Goal: Check status: Check status

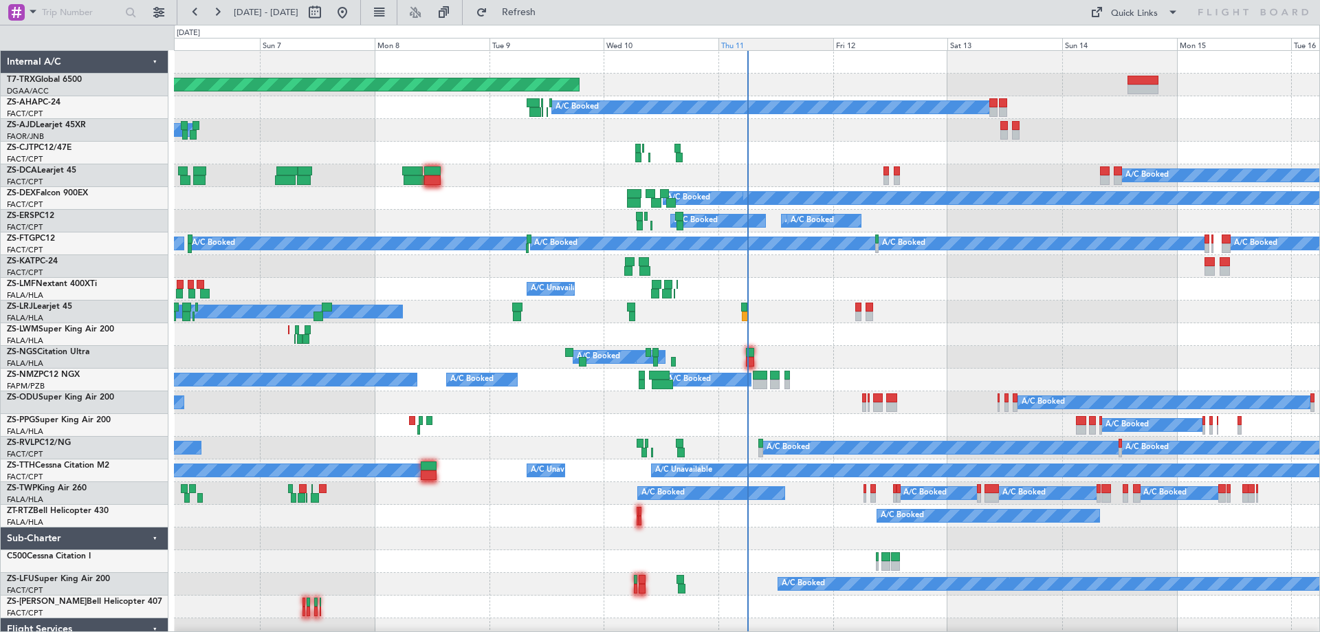
click at [739, 47] on div "Thu 11" at bounding box center [775, 44] width 115 height 12
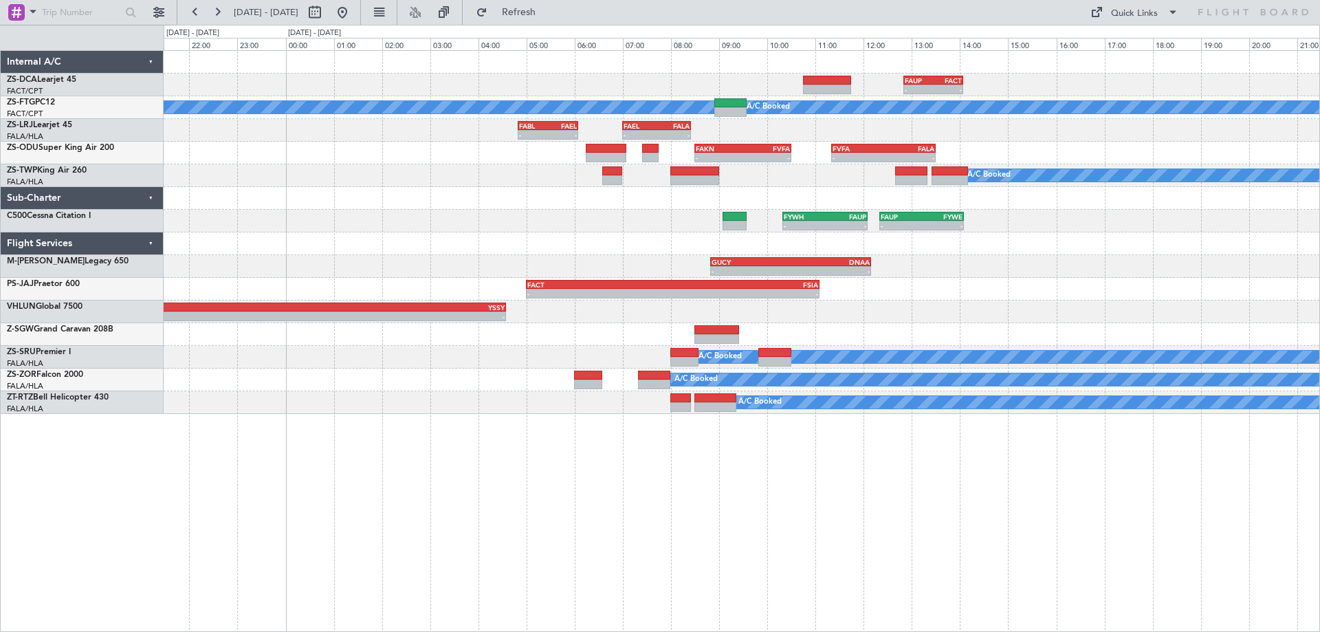
click at [886, 503] on div "- - FAUP 12:50 Z FACT 14:04 Z A/C Booked A/C Booked FABL 04:50 Z FAEL 06:05 Z -…" at bounding box center [742, 340] width 1156 height 581
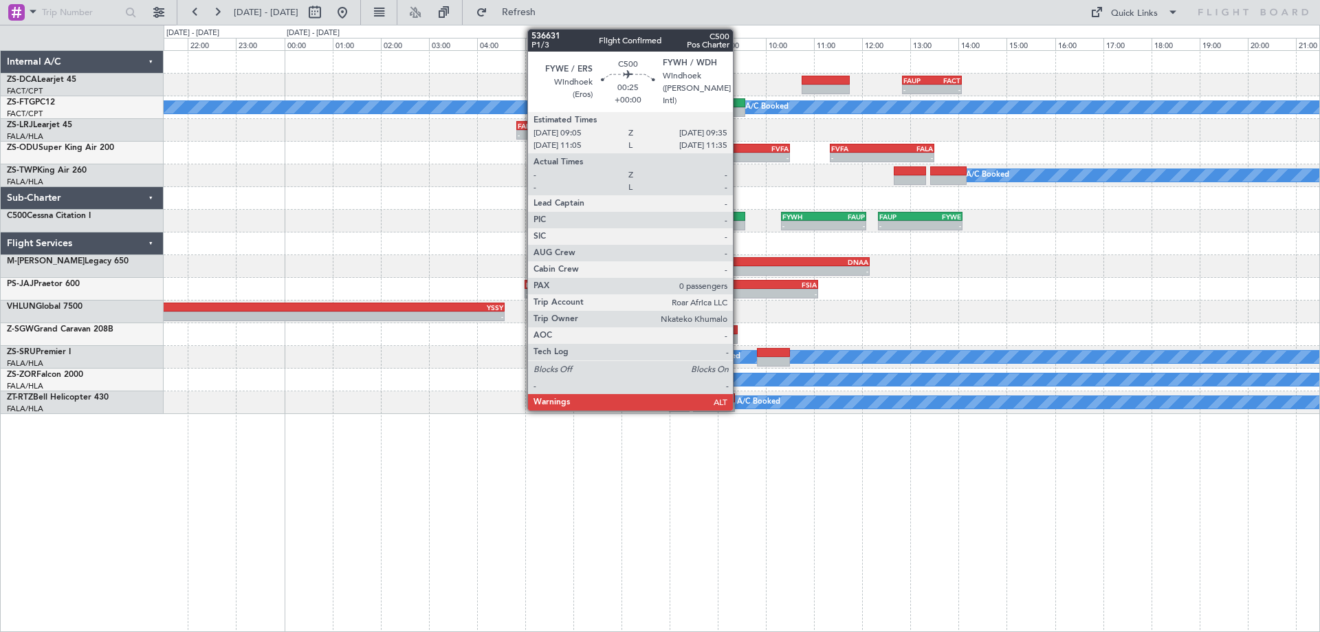
click at [739, 222] on div at bounding box center [733, 226] width 25 height 10
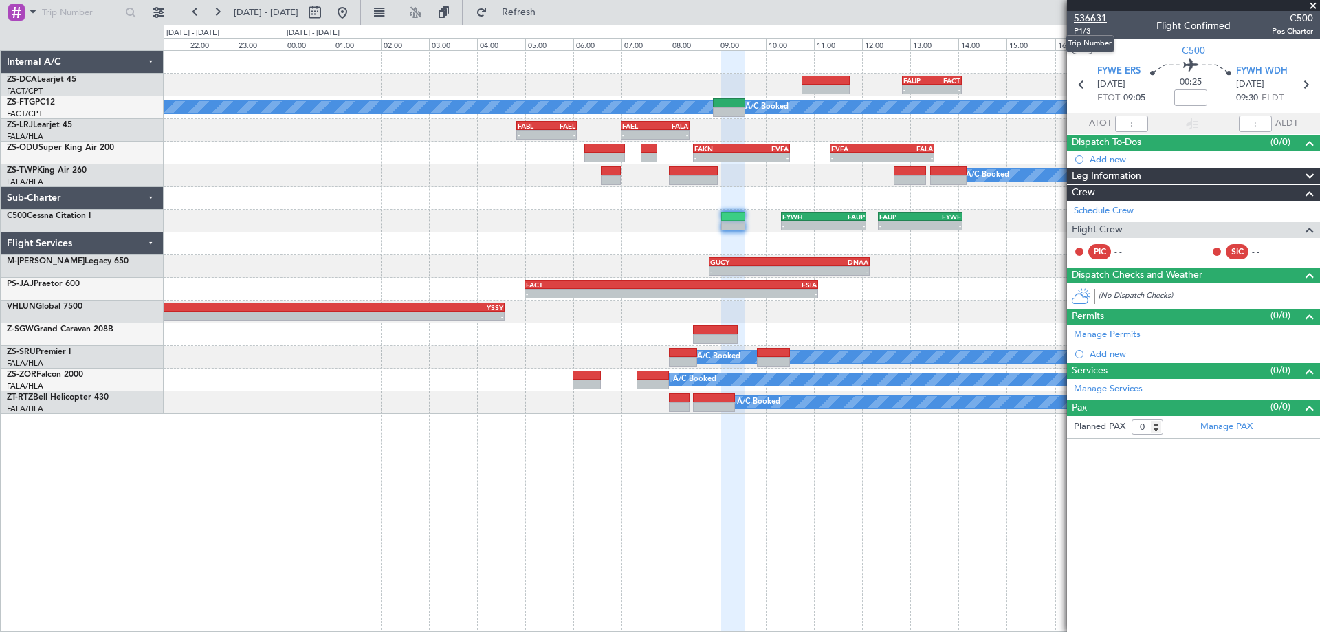
click at [1095, 20] on span "536631" at bounding box center [1089, 18] width 33 height 14
click at [1095, 23] on span "536631" at bounding box center [1089, 18] width 33 height 14
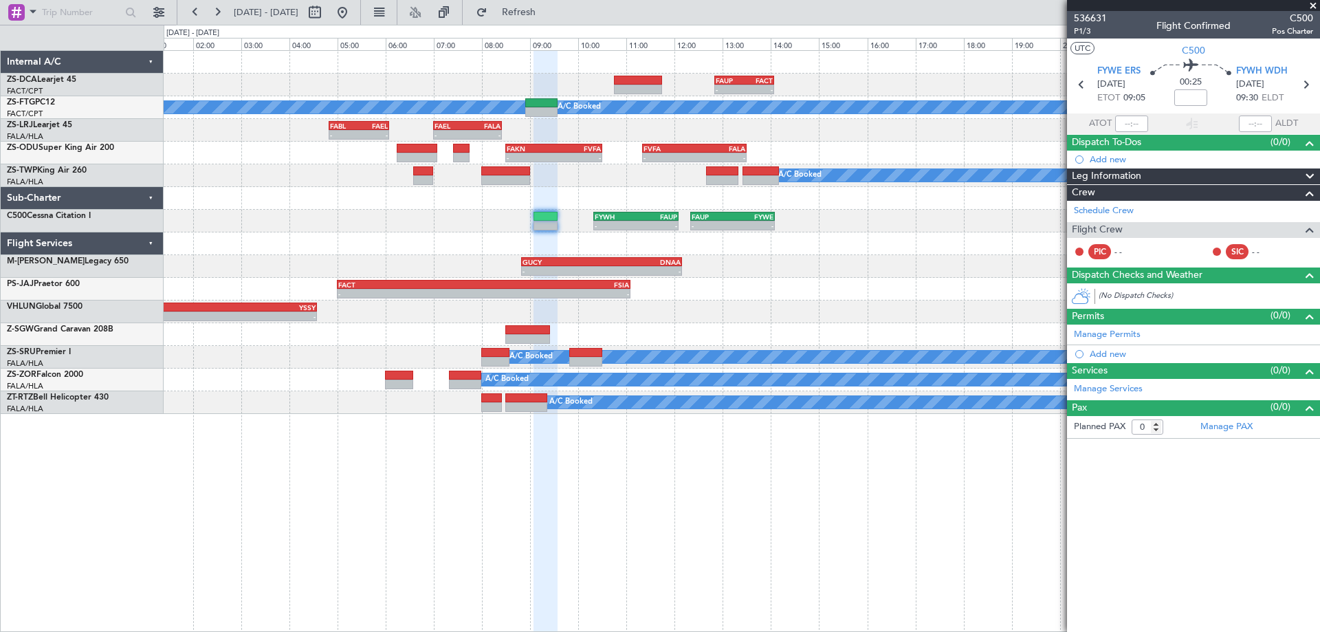
click at [764, 342] on div "- - FAUP 12:50 Z FACT 14:04 Z A/C Booked A/C Booked - - FABL 04:50 Z FAEL 06:05…" at bounding box center [741, 232] width 1155 height 363
click at [1311, 5] on span at bounding box center [1313, 6] width 14 height 12
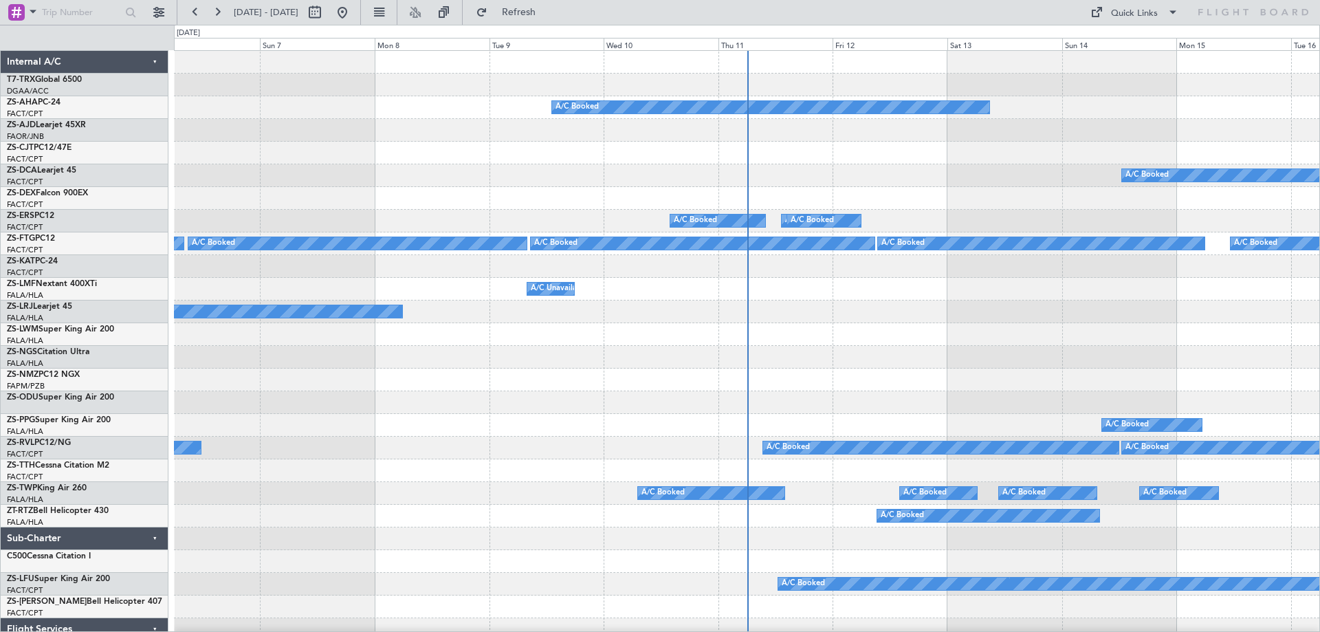
click at [735, 45] on div "Thu 11" at bounding box center [775, 44] width 115 height 12
